Goal: Find specific page/section: Find specific page/section

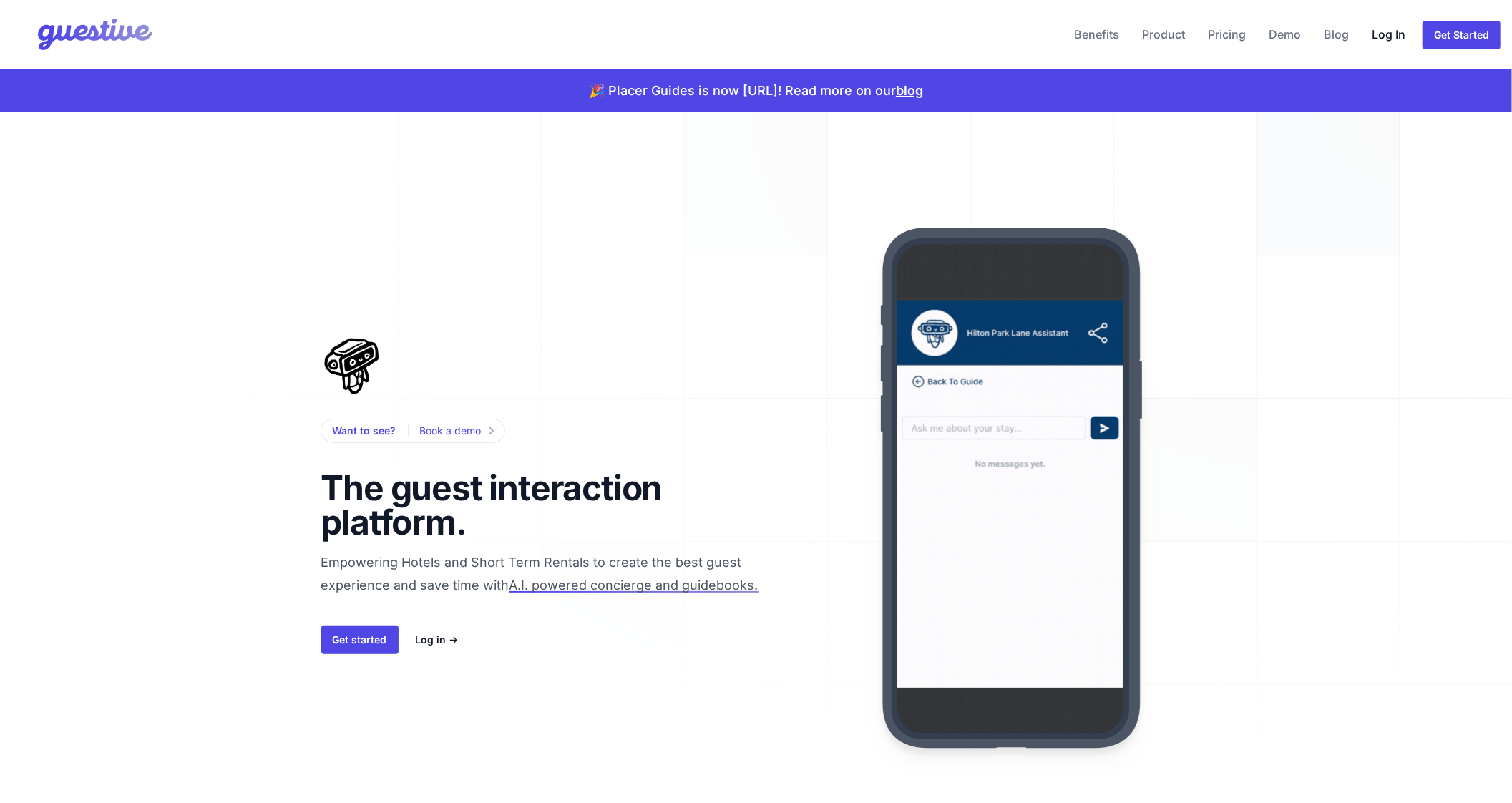
click at [1388, 33] on link "Log In" at bounding box center [1388, 34] width 45 height 34
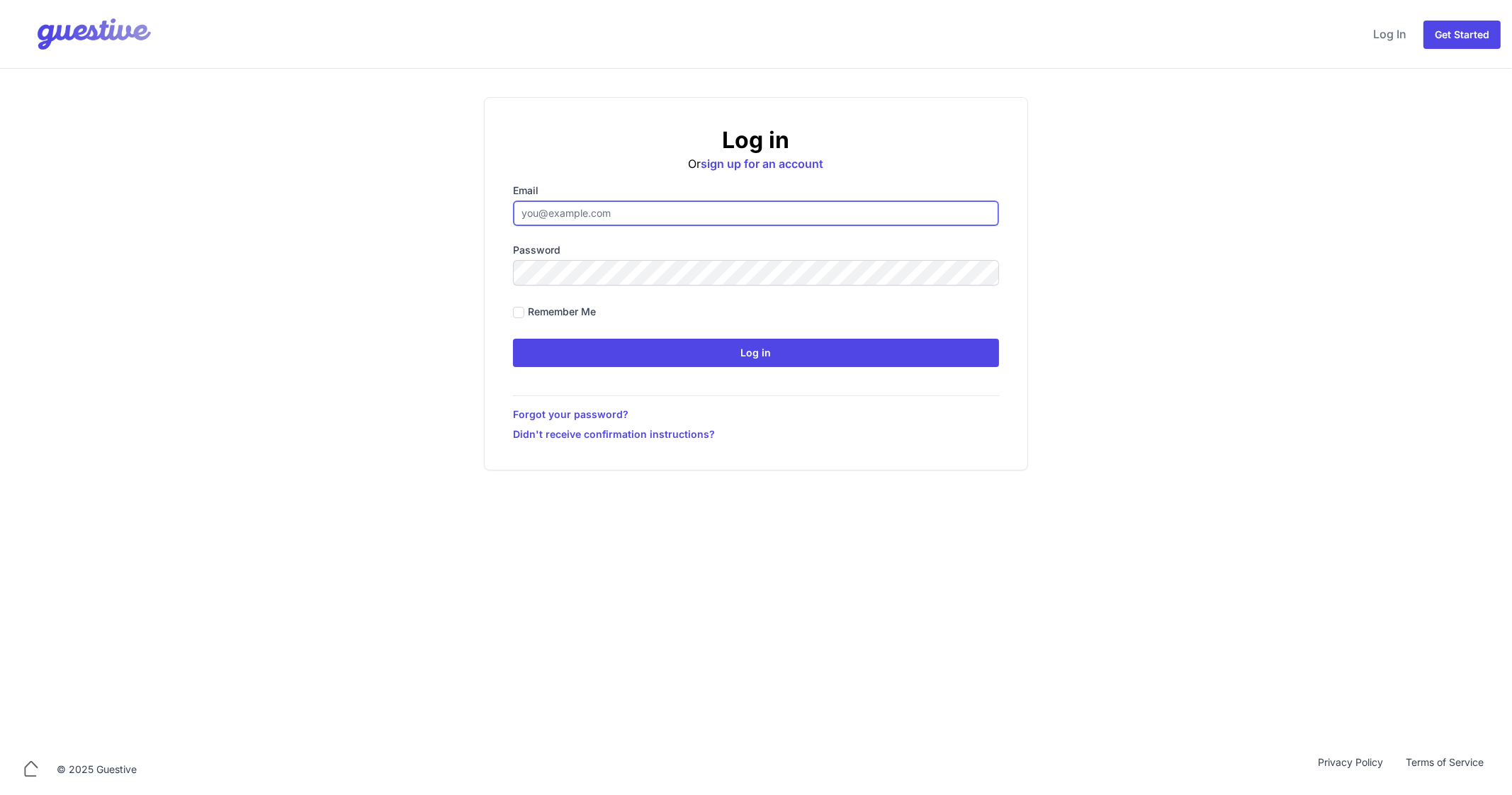
type input "ben@aplacelikehome.co.uk"
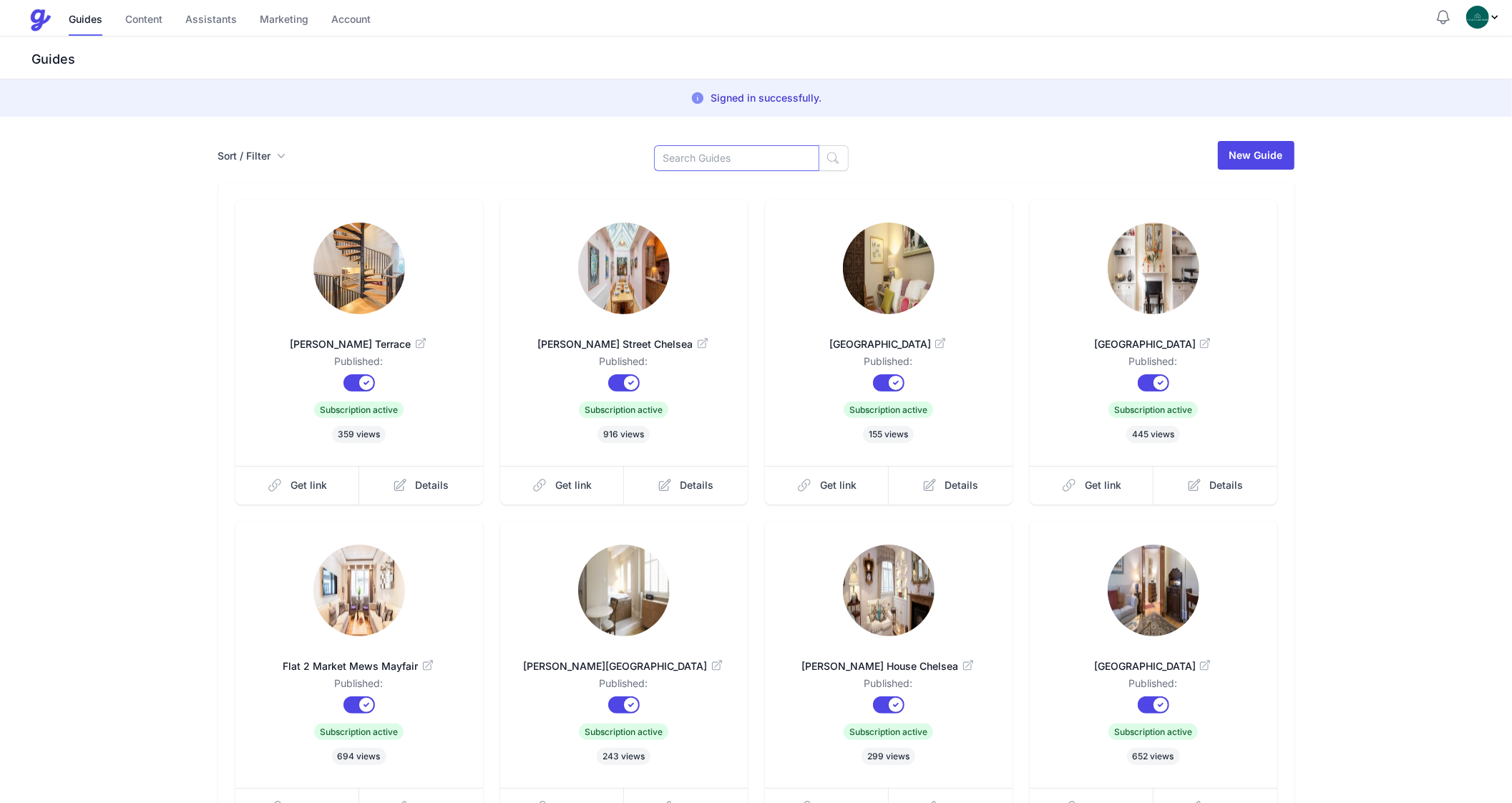
click at [764, 153] on input at bounding box center [736, 157] width 165 height 26
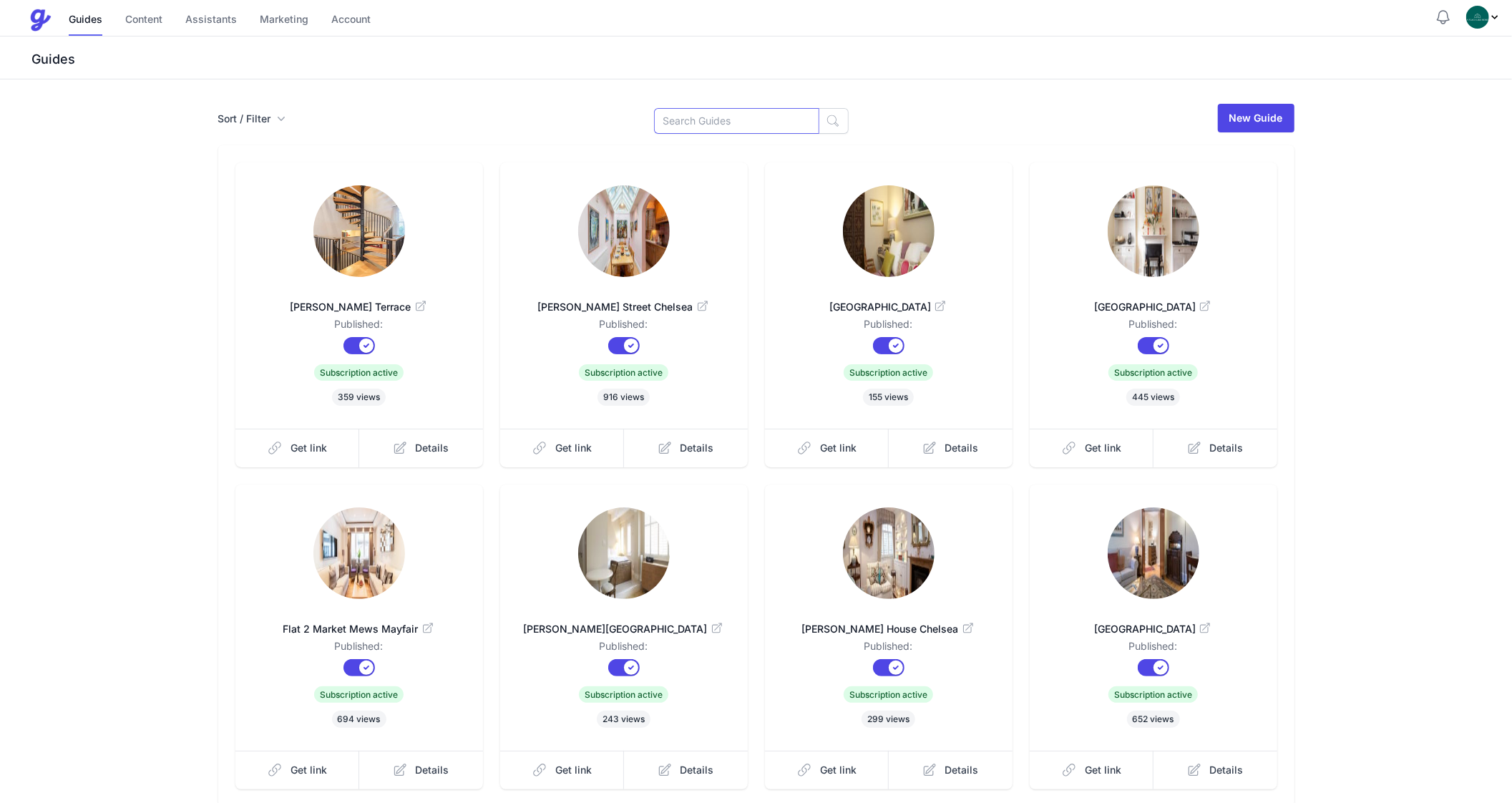
click at [733, 124] on input at bounding box center [736, 120] width 165 height 26
type input "Ede"
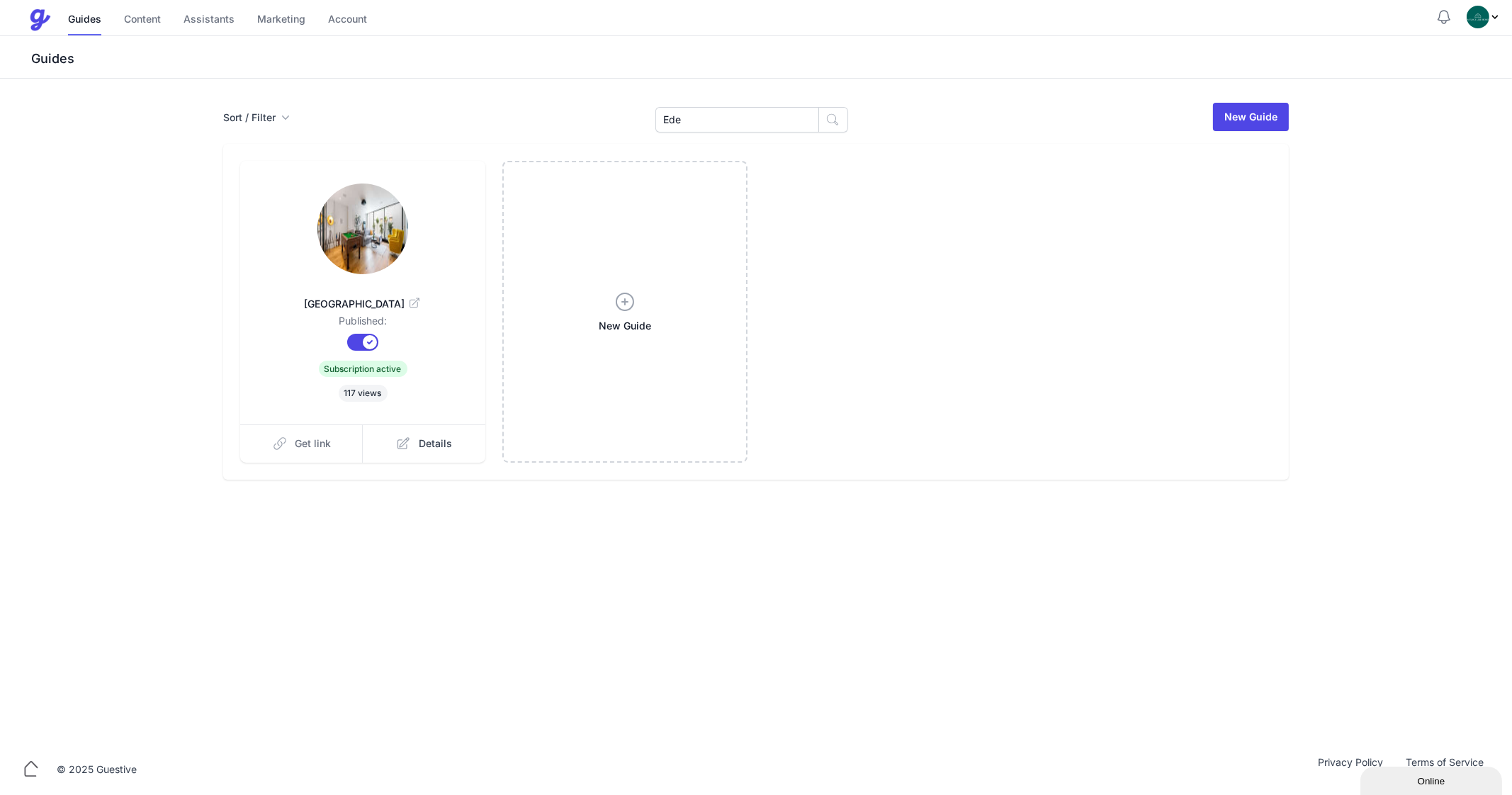
click at [329, 440] on span "Get link" at bounding box center [313, 443] width 36 height 14
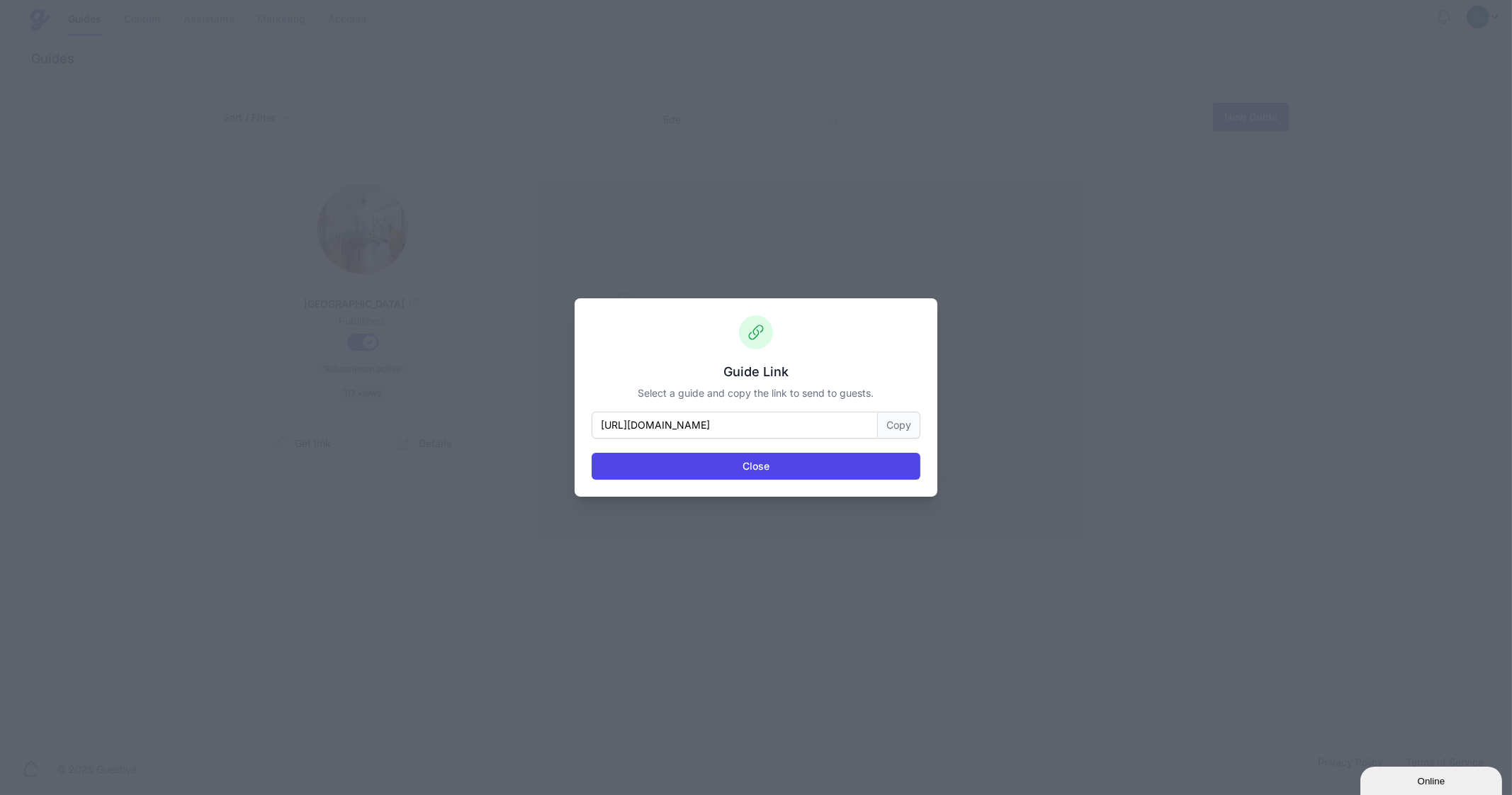
click at [893, 428] on button "Copy" at bounding box center [898, 425] width 42 height 27
